Goal: Register for event/course

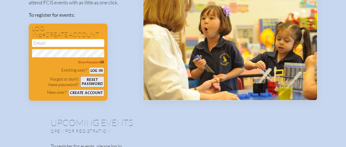
scroll to position [77, 0]
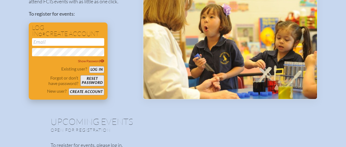
click at [96, 91] on button "Create account" at bounding box center [86, 91] width 35 height 7
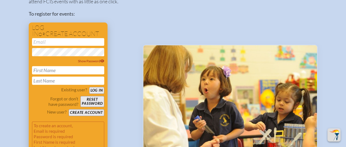
scroll to position [138, 0]
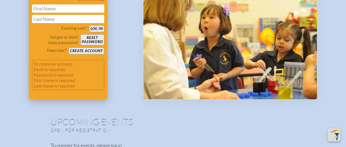
click at [66, 10] on input "text" at bounding box center [68, 8] width 72 height 8
type input "[PERSON_NAME]"
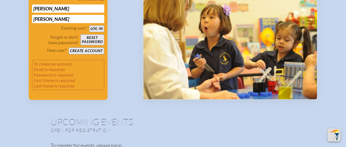
click at [119, 35] on div "Register yourself or your colleagues to attend FCIS events with as little as on…" at bounding box center [81, 12] width 105 height 176
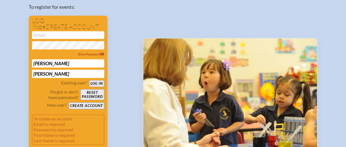
scroll to position [72, 0]
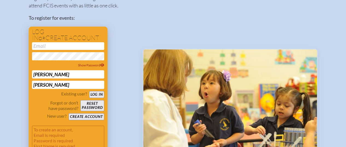
click at [96, 118] on button "Create account" at bounding box center [86, 116] width 35 height 7
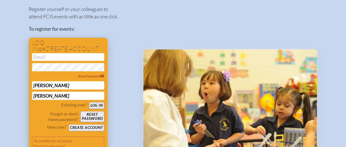
click at [66, 87] on input "[PERSON_NAME]" at bounding box center [68, 85] width 72 height 8
click at [59, 59] on input "email" at bounding box center [68, 57] width 72 height 8
type input "[EMAIL_ADDRESS][DOMAIN_NAME]"
click at [80, 76] on span "Show Password" at bounding box center [91, 76] width 26 height 4
click at [80, 76] on span "Hide Password" at bounding box center [91, 76] width 25 height 4
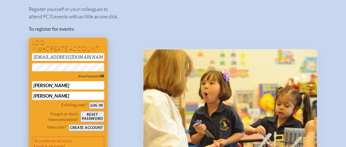
click at [140, 120] on div "Welcome to FCIS’s future-ready Events. Register yourself or your colleagues to …" at bounding box center [173, 71] width 289 height 190
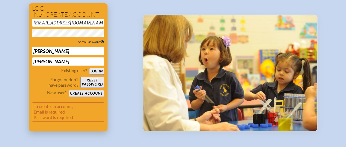
scroll to position [105, 0]
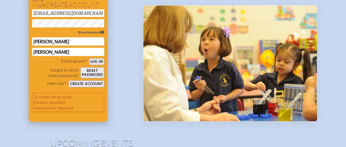
click at [91, 60] on button "Log in" at bounding box center [96, 61] width 15 height 7
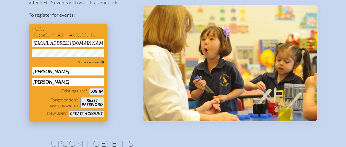
scroll to position [100, 0]
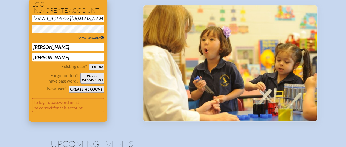
click at [96, 68] on button "Log in" at bounding box center [96, 66] width 15 height 7
click at [59, 43] on input "[PERSON_NAME]" at bounding box center [68, 47] width 72 height 8
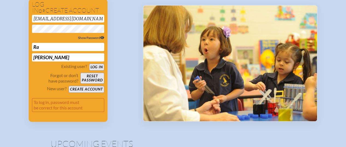
type input "R"
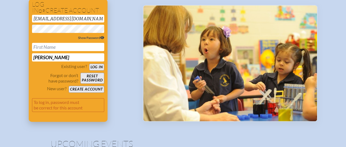
click at [96, 67] on button "Log in" at bounding box center [96, 66] width 15 height 7
click at [65, 44] on input "text" at bounding box center [68, 47] width 72 height 8
type input "[PERSON_NAME]"
click at [97, 69] on button "Log in" at bounding box center [96, 66] width 15 height 7
click at [83, 90] on button "Create account" at bounding box center [86, 89] width 35 height 7
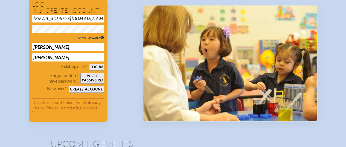
click at [129, 27] on div "Register yourself or your colleagues to attend FCIS events with as little as on…" at bounding box center [81, 41] width 105 height 159
click at [89, 77] on button "Reset password" at bounding box center [92, 77] width 24 height 11
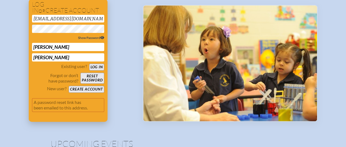
click at [92, 67] on button "Log in" at bounding box center [96, 66] width 15 height 7
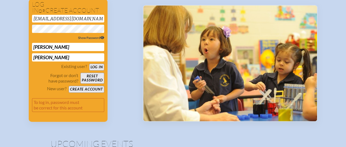
click at [126, 102] on div "Register yourself or your colleagues to attend FCIS events with as little as on…" at bounding box center [81, 41] width 105 height 159
click at [92, 66] on button "Log in" at bounding box center [96, 66] width 15 height 7
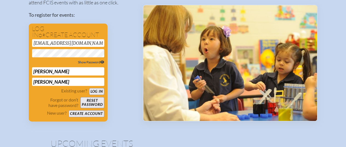
scroll to position [33, 0]
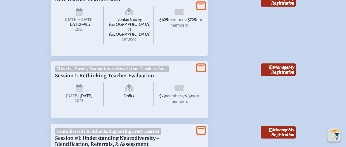
scroll to position [230, 0]
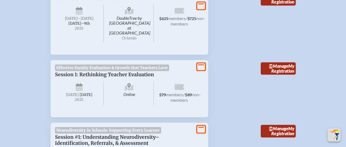
click at [69, 24] on span "[DATE]–⁠9th" at bounding box center [79, 23] width 22 height 5
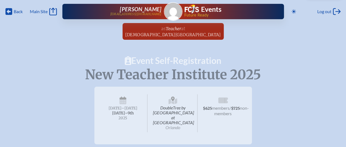
radio input "true"
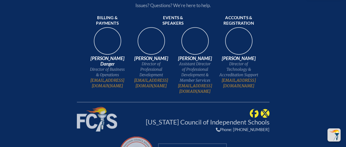
scroll to position [339, 0]
